Goal: Transaction & Acquisition: Book appointment/travel/reservation

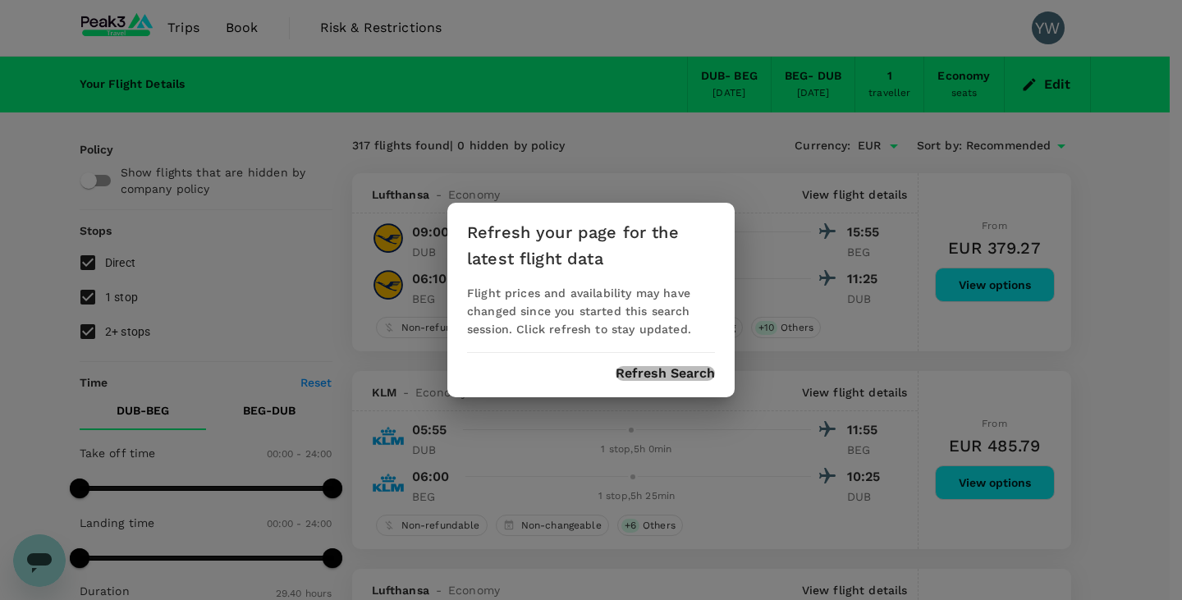
click at [684, 371] on button "Refresh Search" at bounding box center [665, 373] width 99 height 15
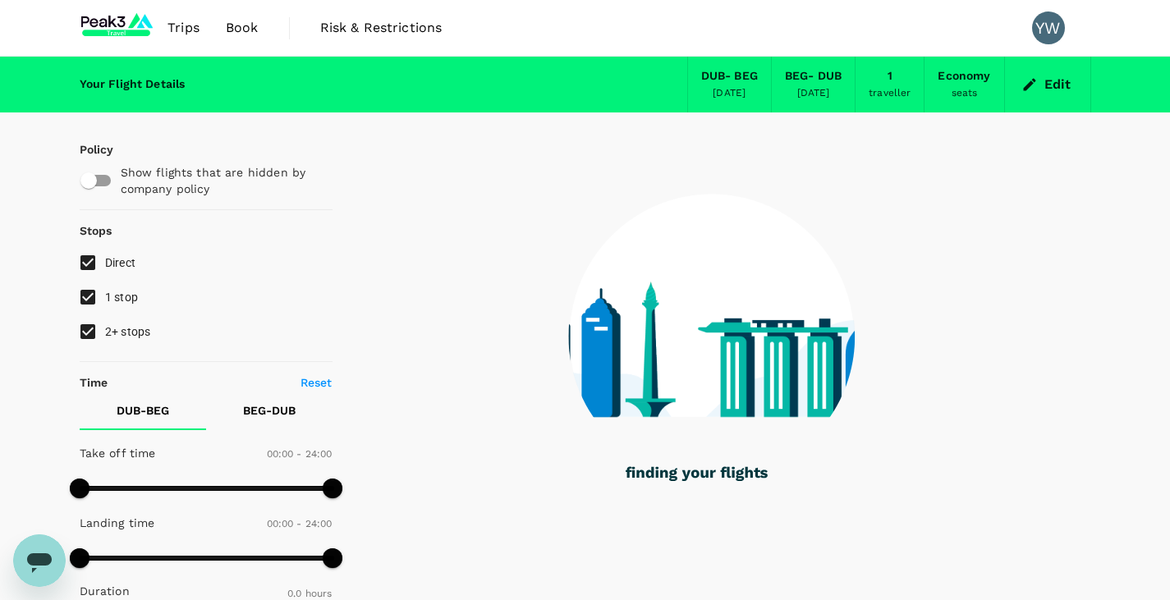
type input "1045"
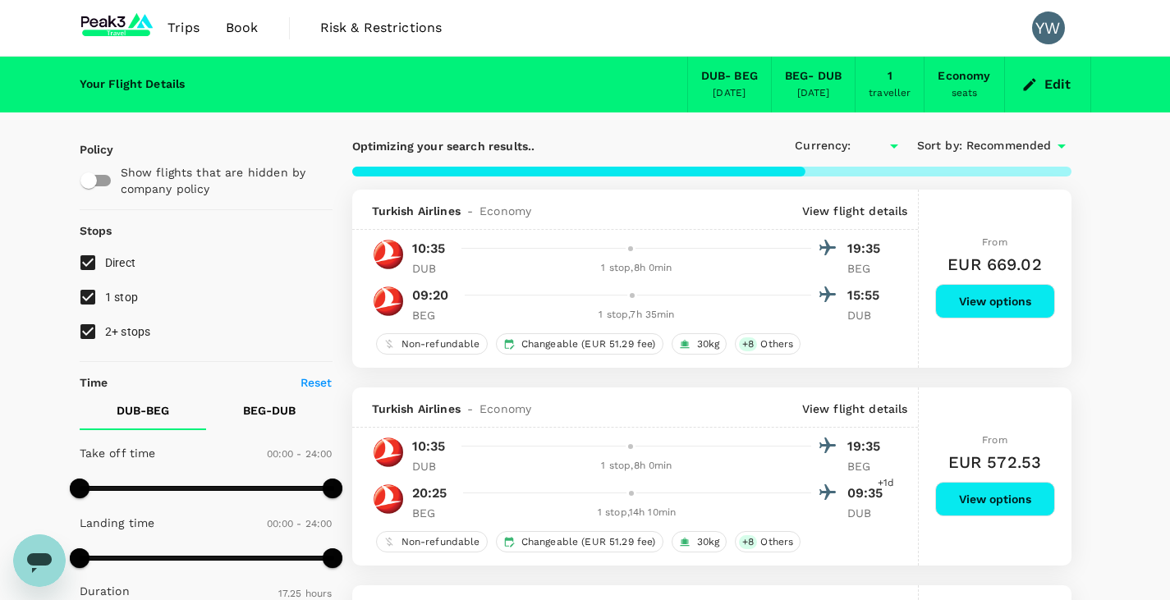
type input "EUR"
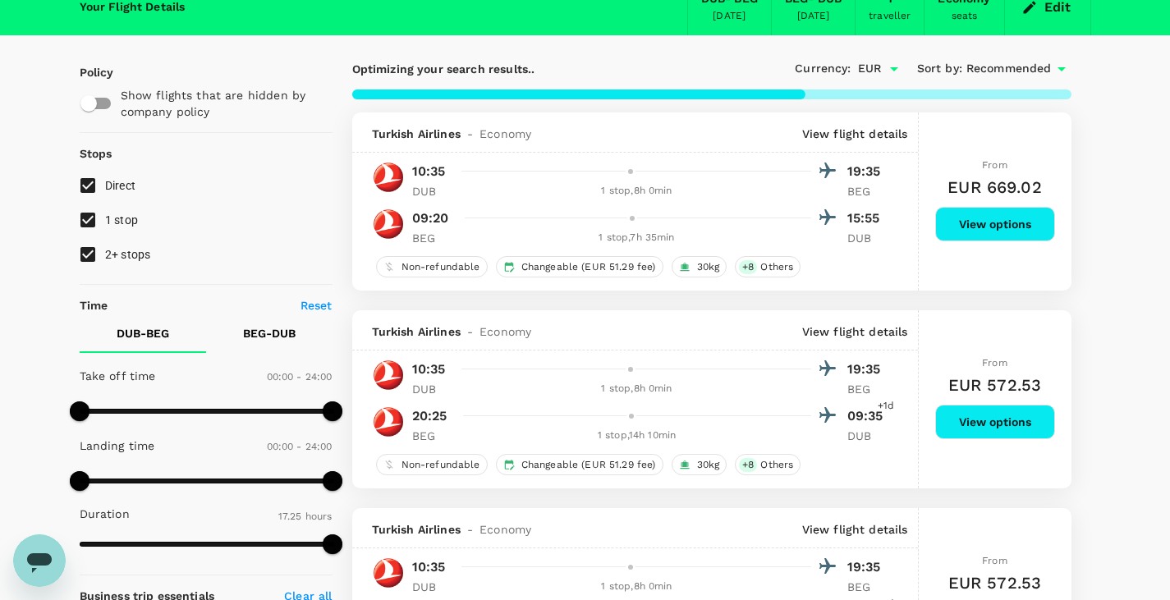
scroll to position [82, 0]
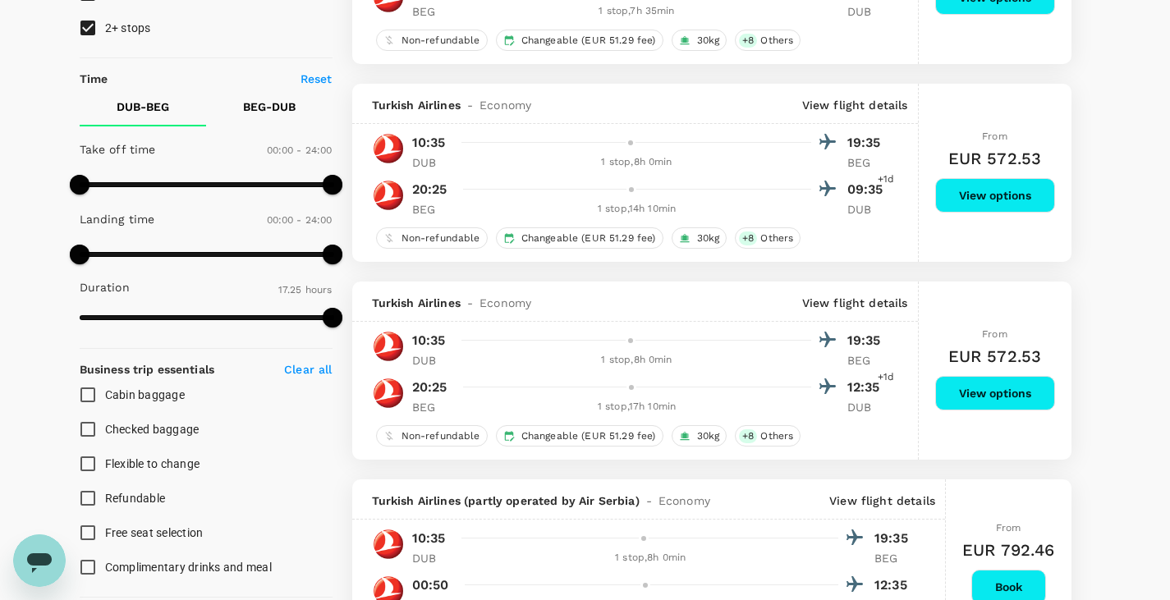
type input "1270"
checkbox input "false"
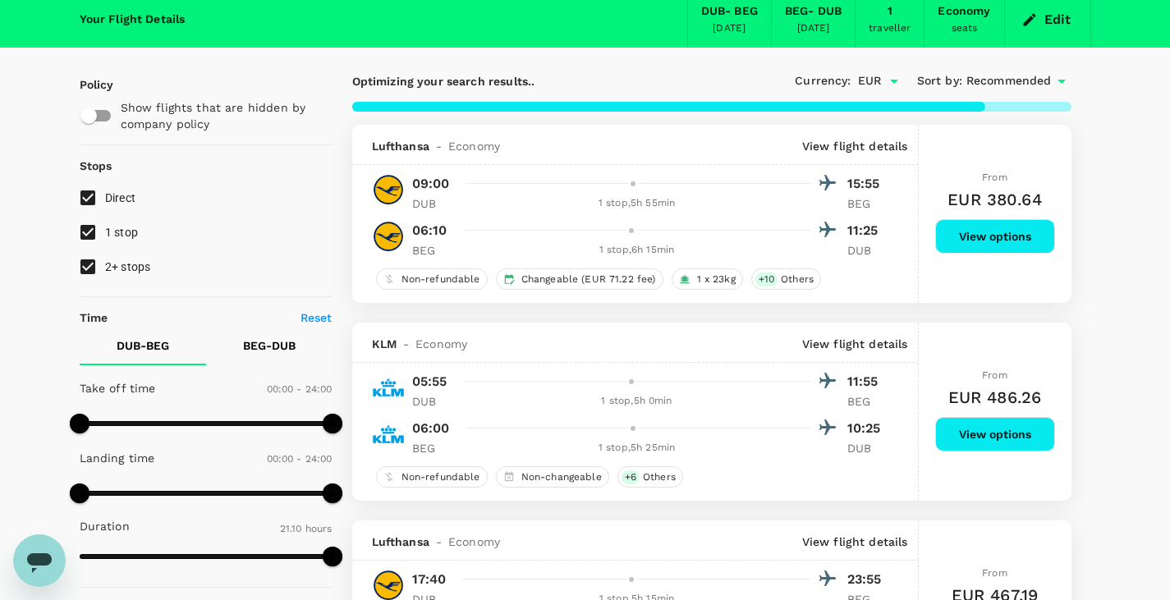
scroll to position [0, 0]
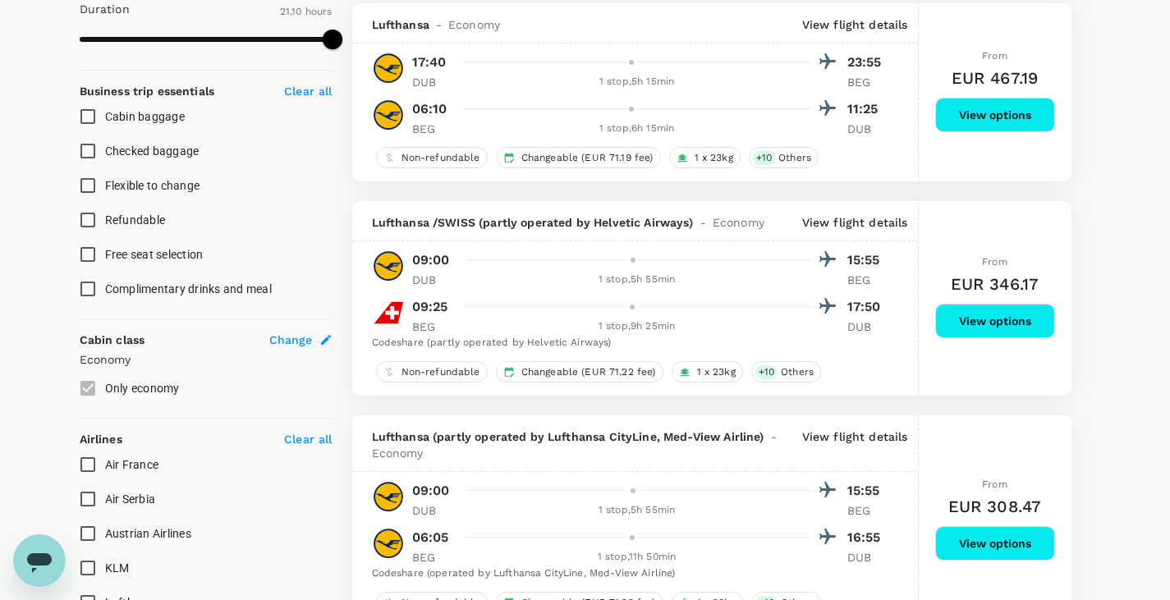
type input "1780"
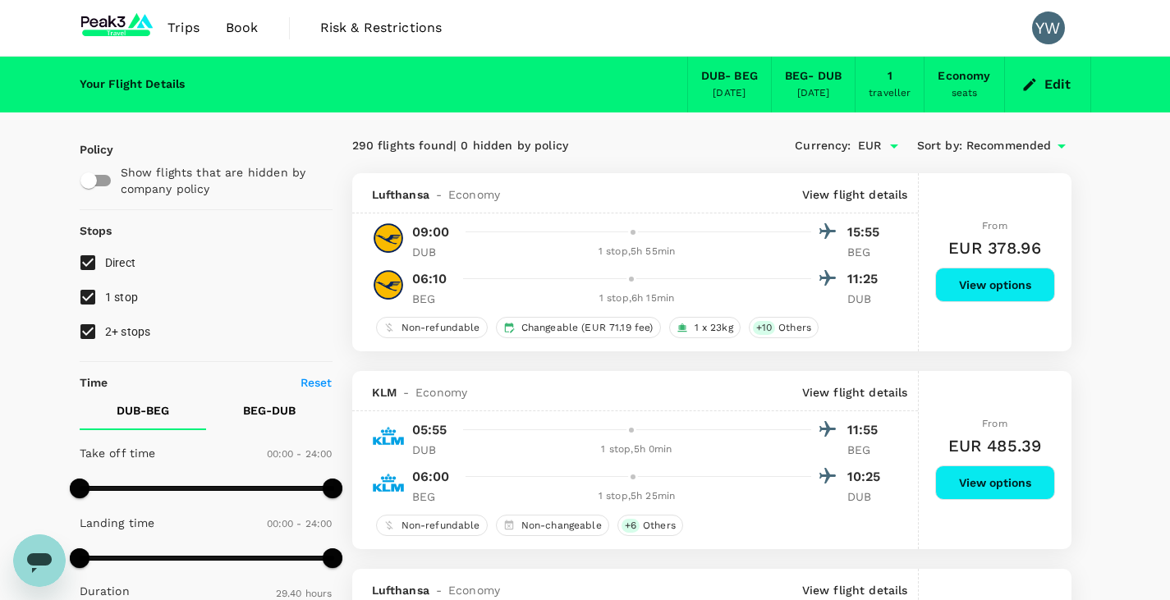
click at [1004, 145] on span "Recommended" at bounding box center [1008, 146] width 85 height 18
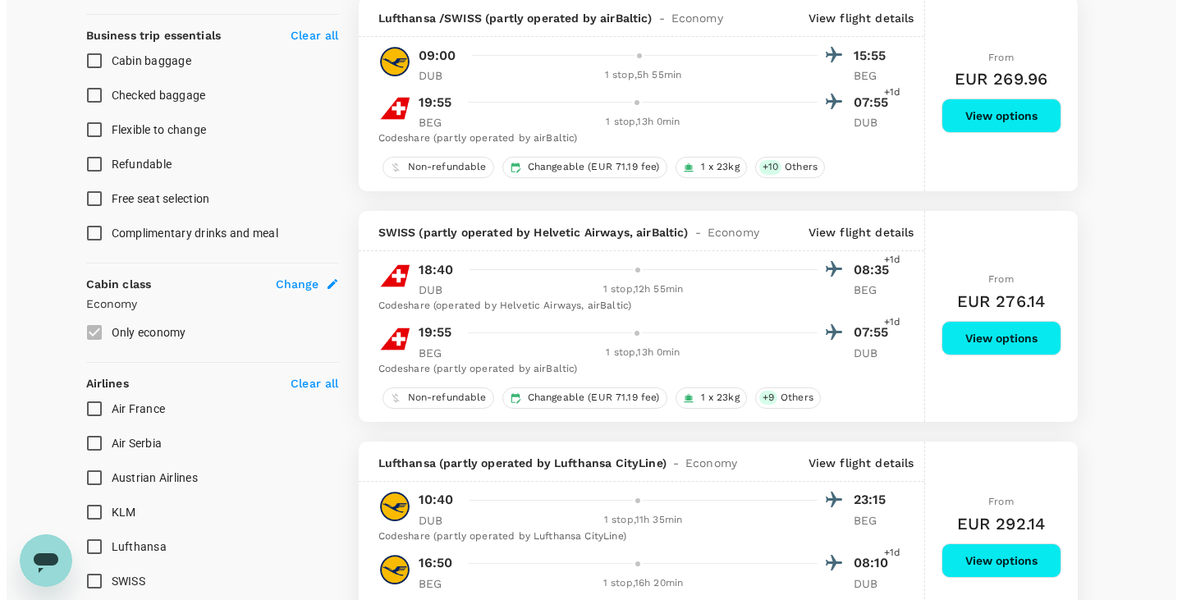
scroll to position [575, 0]
